Goal: Transaction & Acquisition: Purchase product/service

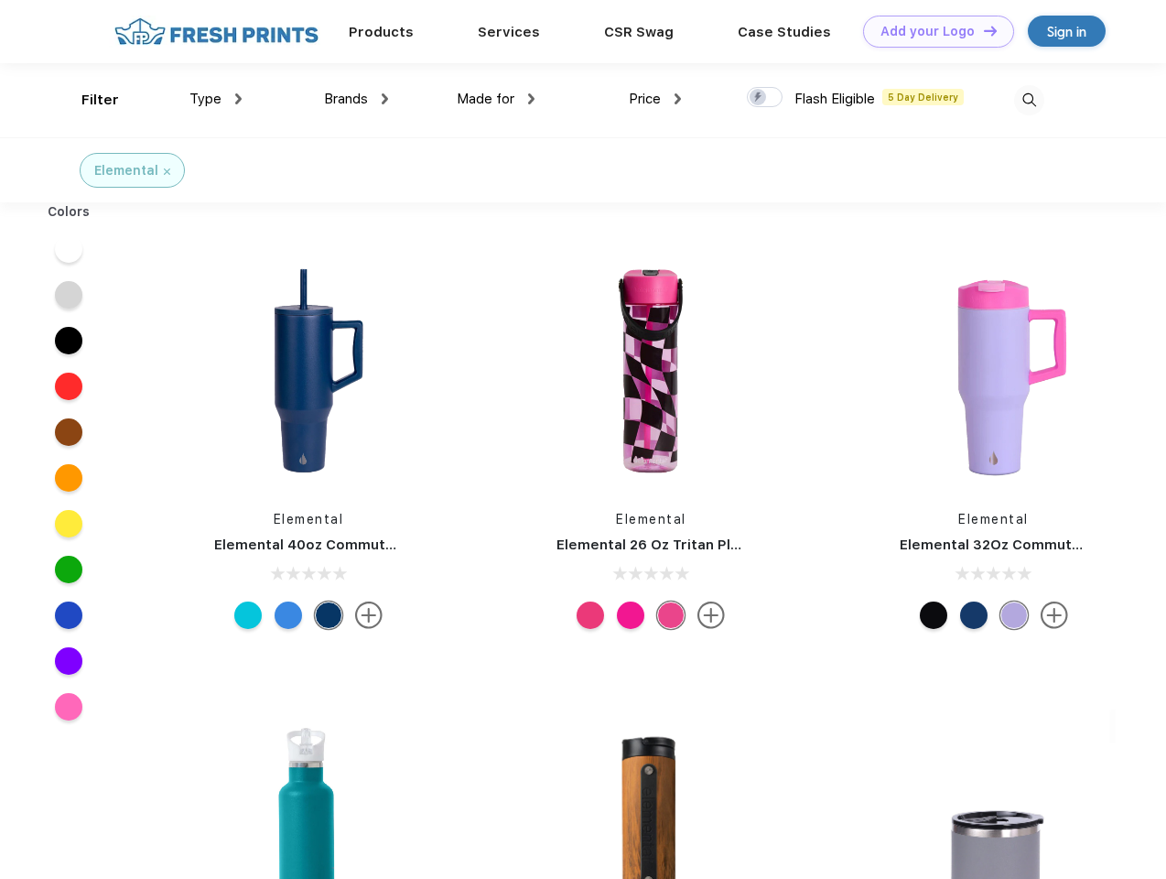
click at [932, 31] on link "Add your Logo Design Tool" at bounding box center [938, 32] width 151 height 32
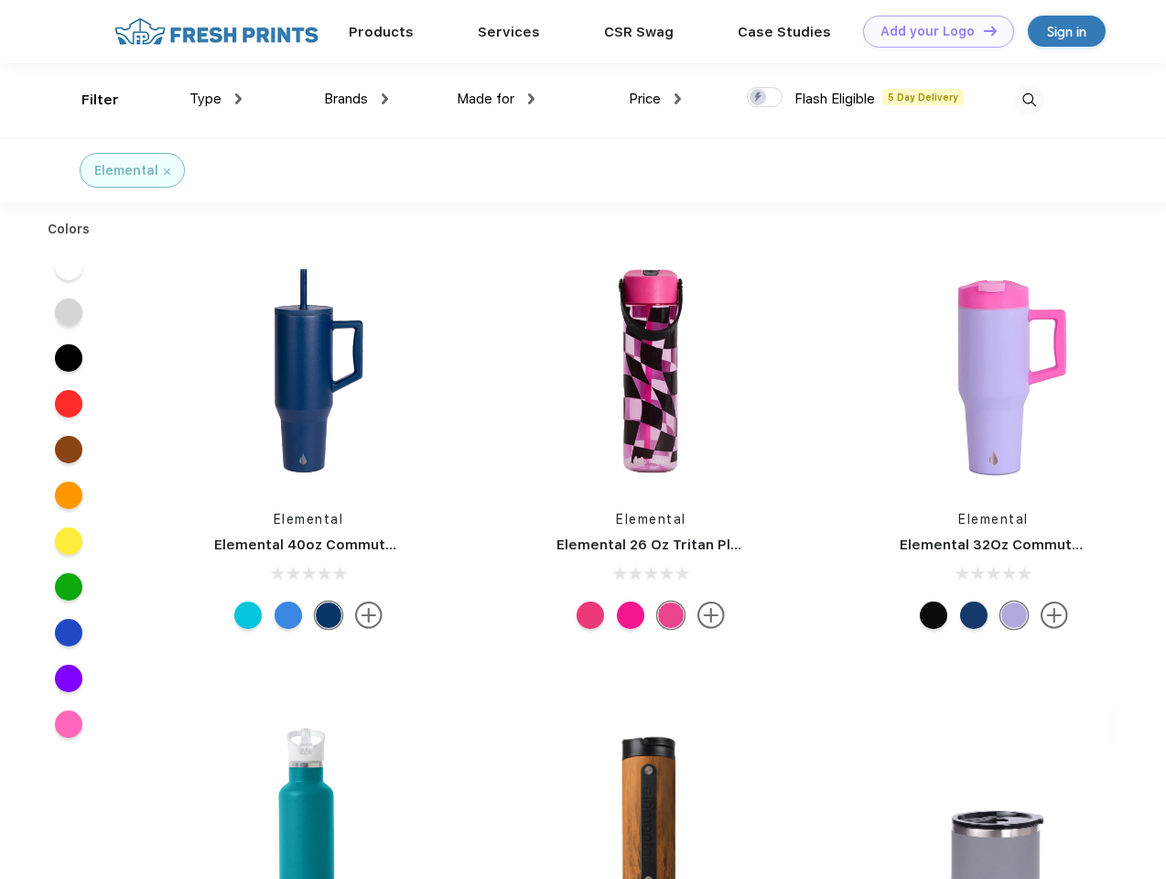
click at [0, 0] on div "Design Tool" at bounding box center [0, 0] width 0 height 0
click at [982, 30] on link "Add your Logo Design Tool" at bounding box center [938, 32] width 151 height 32
click at [88, 100] on div "Filter" at bounding box center [100, 100] width 38 height 21
click at [216, 99] on span "Type" at bounding box center [205, 99] width 32 height 16
click at [356, 99] on span "Brands" at bounding box center [346, 99] width 44 height 16
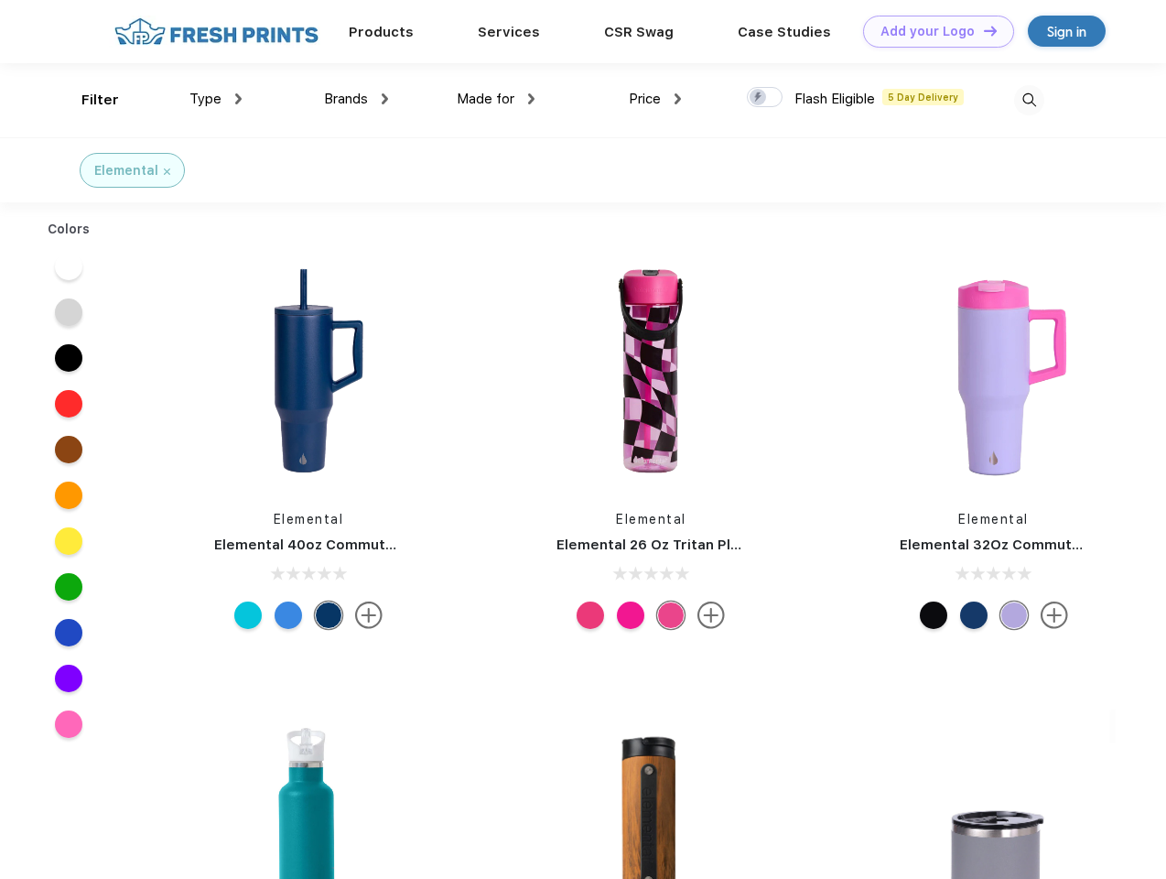
click at [496, 99] on span "Made for" at bounding box center [486, 99] width 58 height 16
click at [655, 99] on span "Price" at bounding box center [645, 99] width 32 height 16
click at [765, 98] on div at bounding box center [765, 97] width 36 height 20
click at [759, 98] on input "checkbox" at bounding box center [753, 92] width 12 height 12
click at [1029, 100] on img at bounding box center [1029, 100] width 30 height 30
